Goal: Check status: Check status

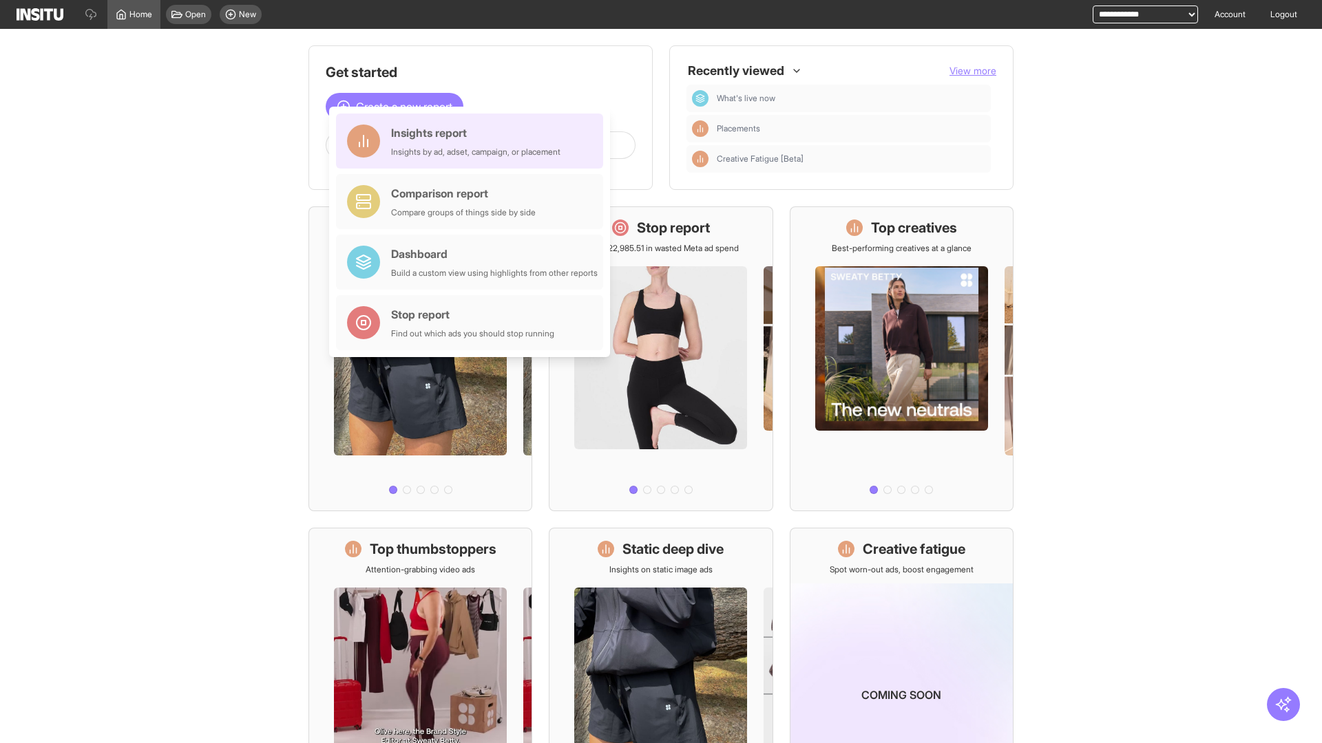
click at [473, 141] on div "Insights report Insights by ad, adset, campaign, or placement" at bounding box center [475, 141] width 169 height 33
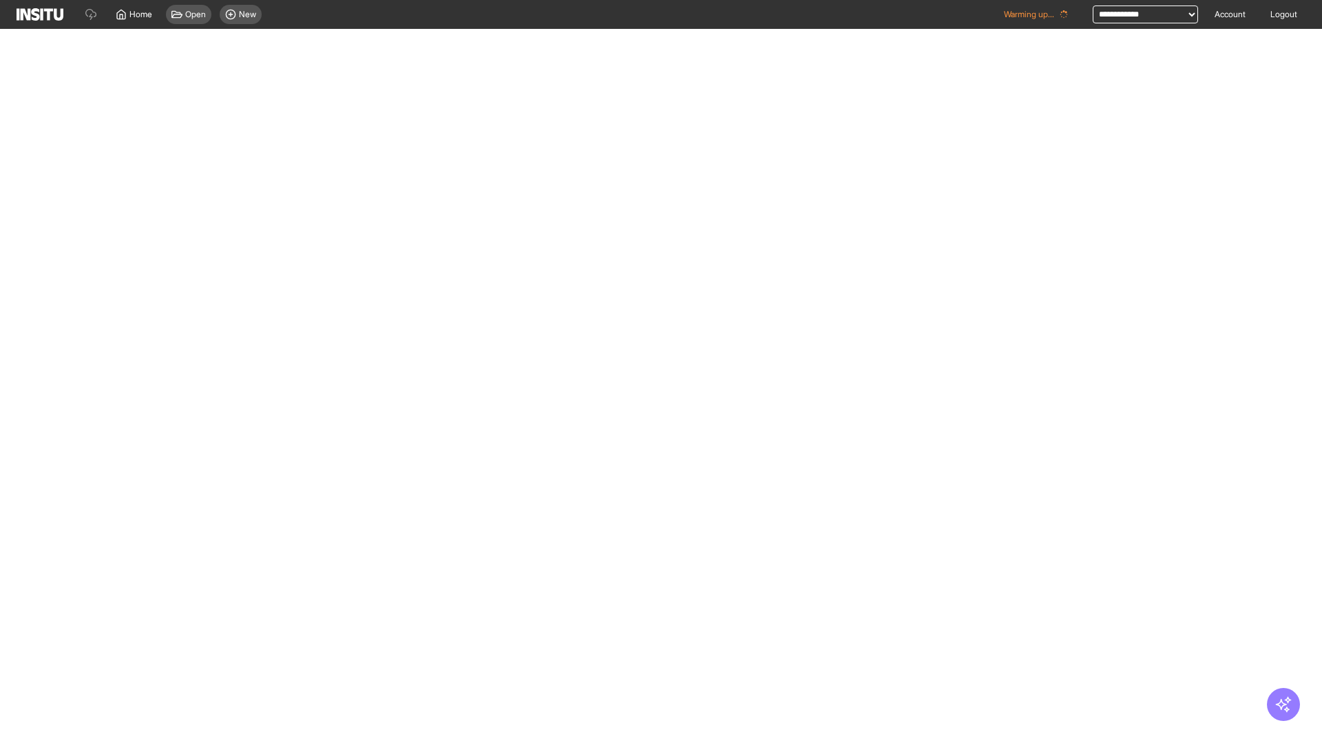
select select "**"
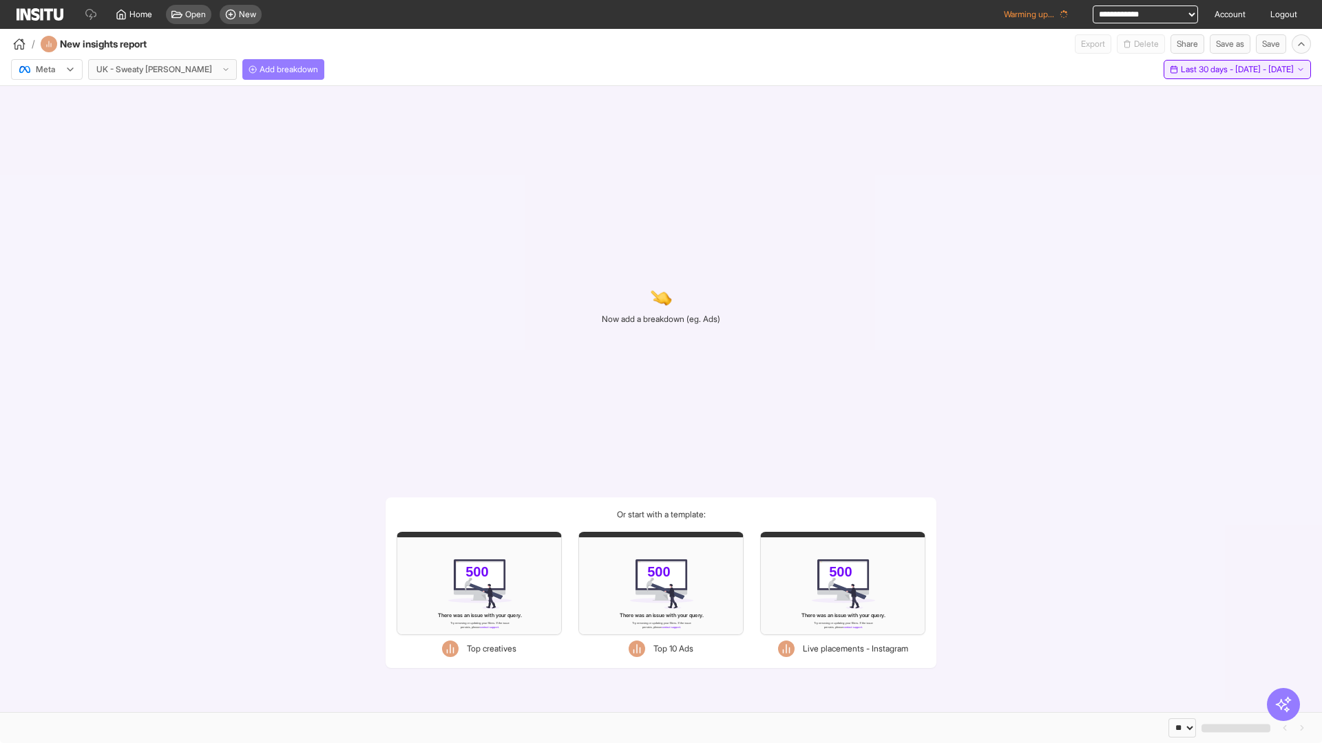
click at [1207, 70] on span "Last 30 days - [DATE] - [DATE]" at bounding box center [1237, 69] width 113 height 11
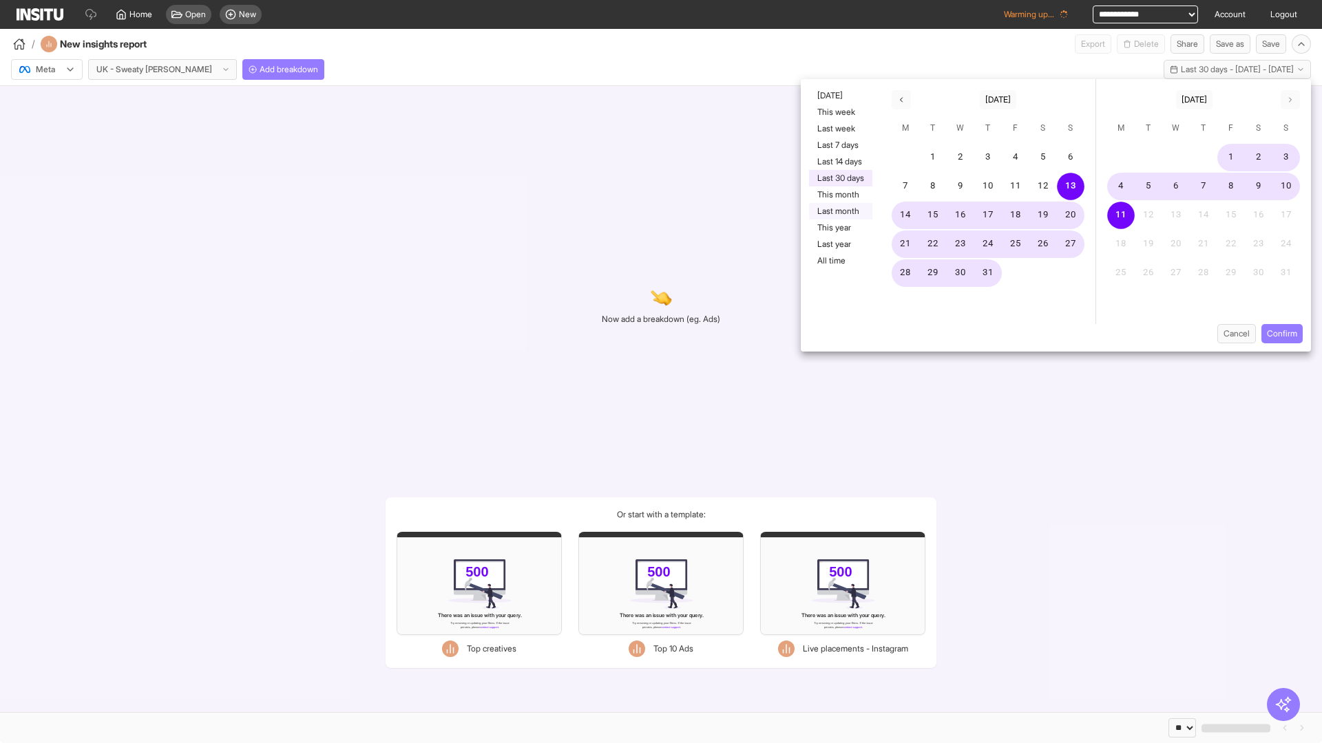
click at [839, 211] on button "Last month" at bounding box center [840, 211] width 63 height 17
